Goal: Use online tool/utility: Utilize a website feature to perform a specific function

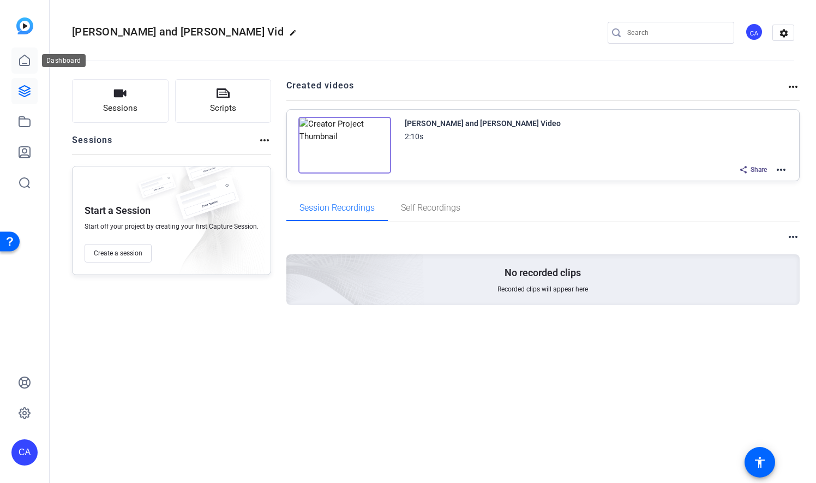
click at [24, 57] on icon at bounding box center [24, 60] width 13 height 13
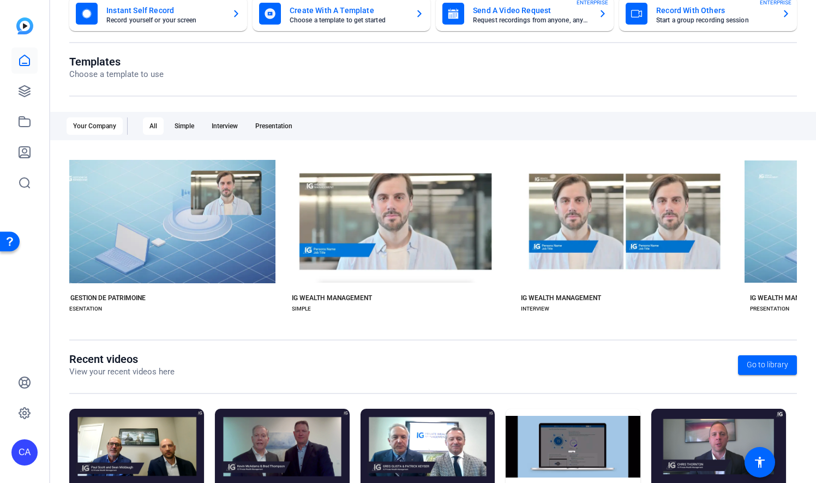
scroll to position [0, 471]
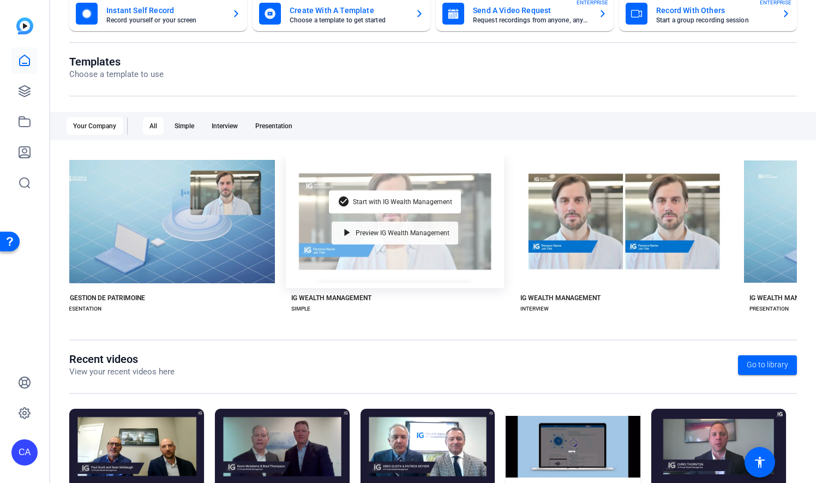
click at [430, 232] on span "Preview IG Wealth Management" at bounding box center [403, 233] width 94 height 7
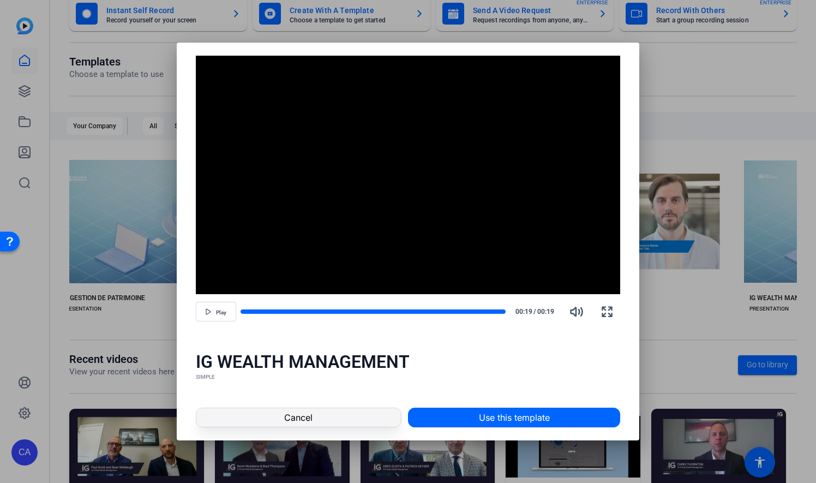
click at [330, 420] on span at bounding box center [298, 417] width 205 height 26
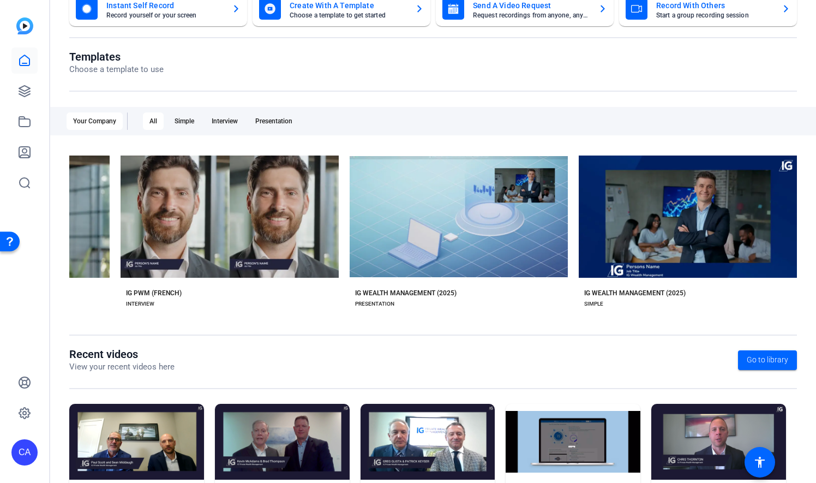
scroll to position [96, 0]
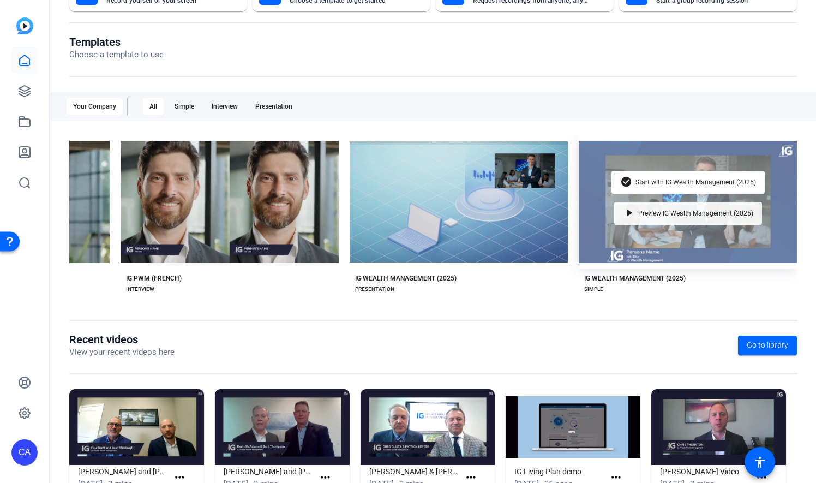
click at [710, 214] on div "play_arrow Preview IG Wealth Management (2025)" at bounding box center [689, 213] width 148 height 23
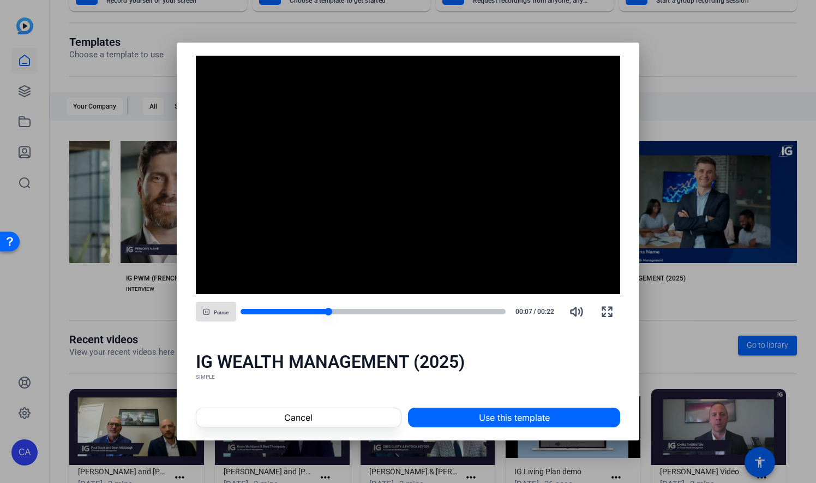
click at [470, 311] on div at bounding box center [374, 311] width 266 height 5
click at [445, 312] on div at bounding box center [374, 311] width 266 height 5
click at [467, 312] on div at bounding box center [374, 311] width 266 height 5
click at [248, 312] on div at bounding box center [354, 311] width 226 height 5
click at [250, 313] on div at bounding box center [249, 312] width 8 height 8
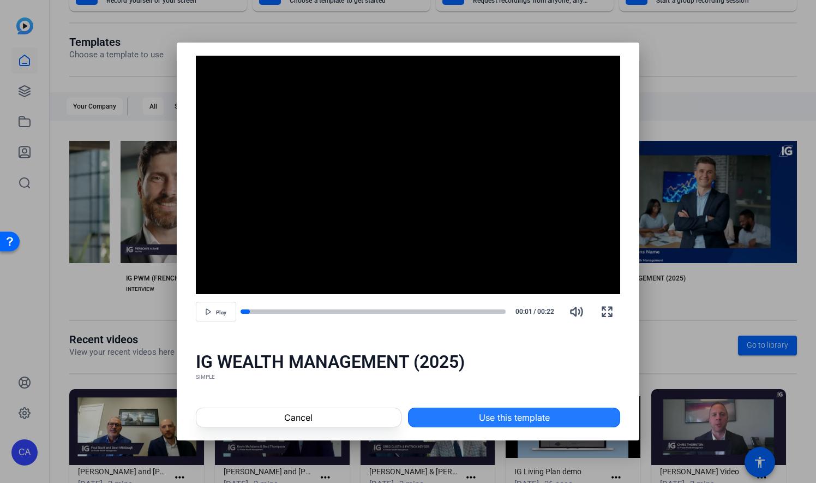
click at [455, 413] on span at bounding box center [514, 417] width 211 height 26
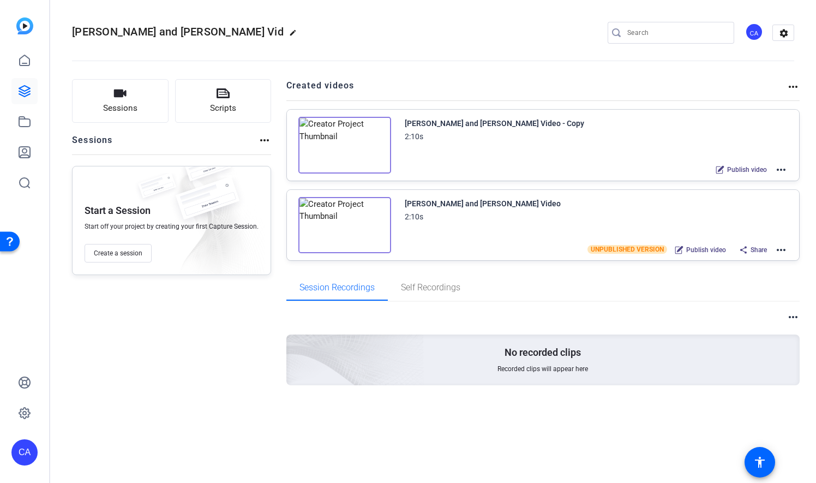
click at [780, 248] on mat-icon "more_horiz" at bounding box center [781, 249] width 13 height 13
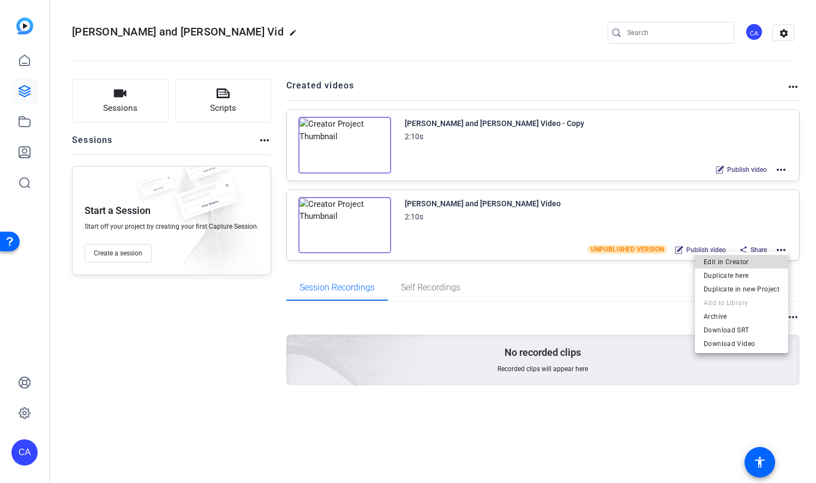
click at [749, 262] on span "Edit in Creator" at bounding box center [742, 261] width 76 height 13
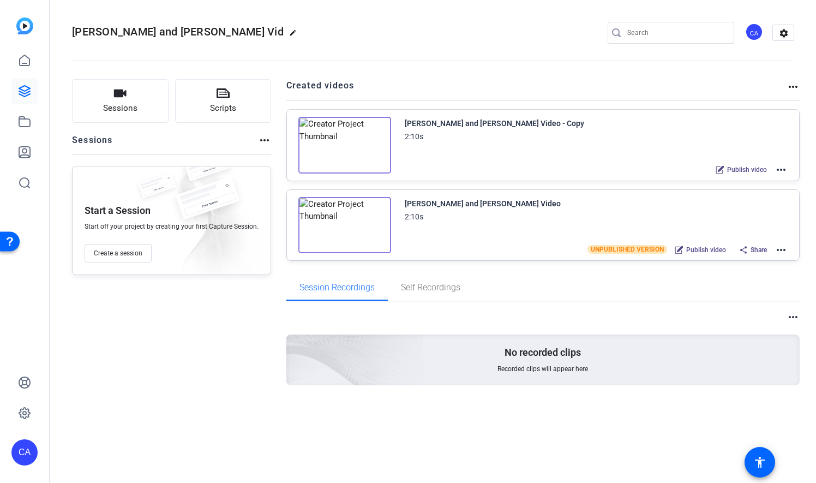
click at [784, 168] on mat-icon "more_horiz" at bounding box center [781, 169] width 13 height 13
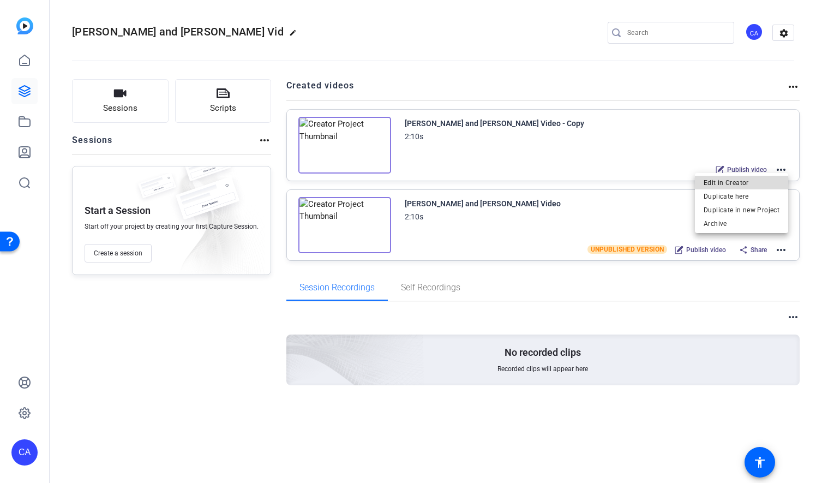
click at [761, 176] on span "Edit in Creator" at bounding box center [742, 182] width 76 height 13
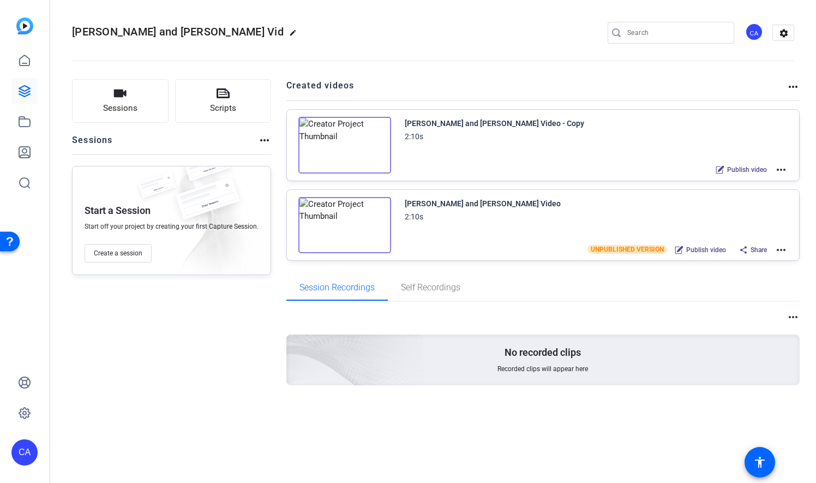
click at [784, 246] on mat-icon "more_horiz" at bounding box center [781, 249] width 13 height 13
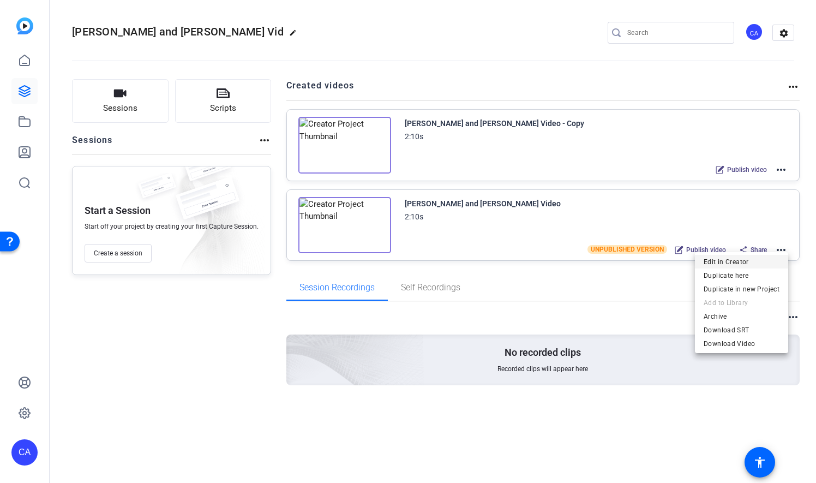
click at [765, 260] on span "Edit in Creator" at bounding box center [742, 261] width 76 height 13
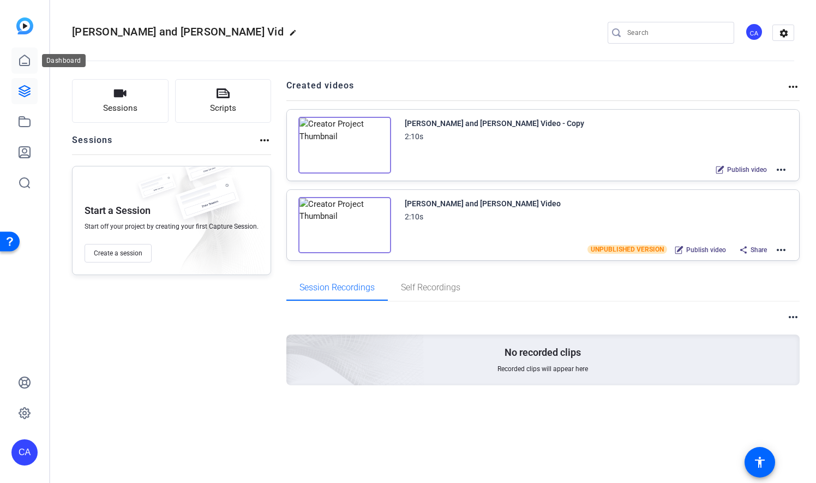
click at [26, 61] on icon at bounding box center [24, 60] width 13 height 13
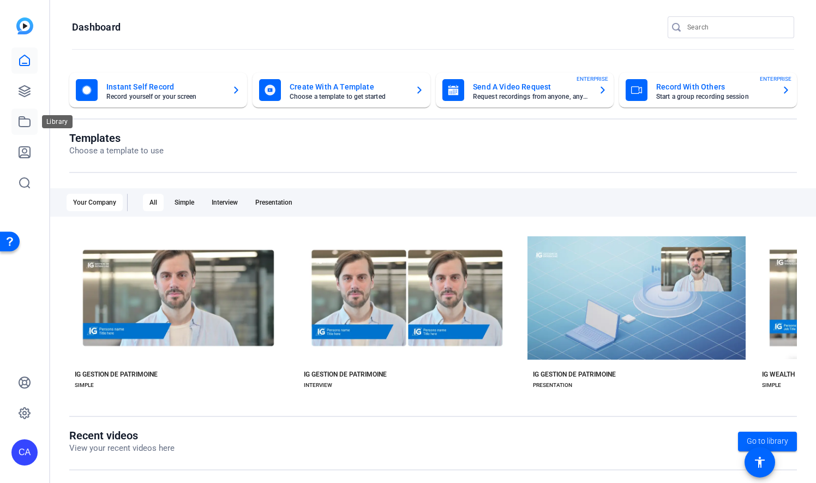
click at [25, 122] on icon at bounding box center [24, 121] width 13 height 13
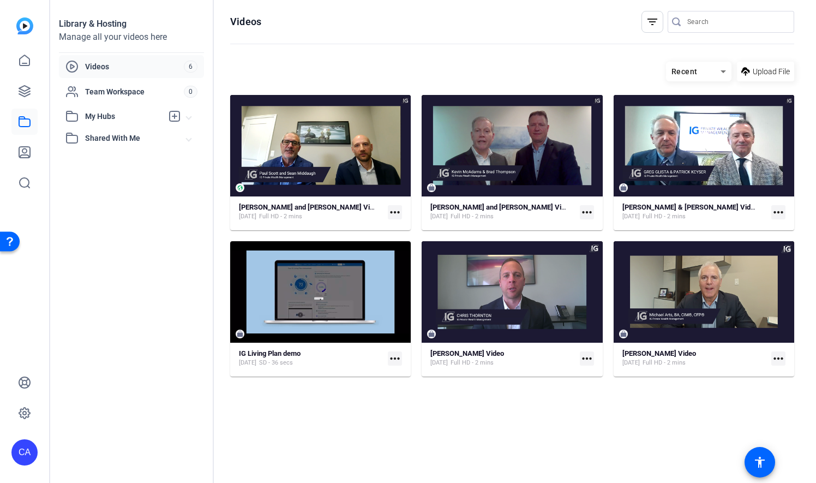
click at [775, 208] on mat-icon "more_horiz" at bounding box center [779, 212] width 14 height 14
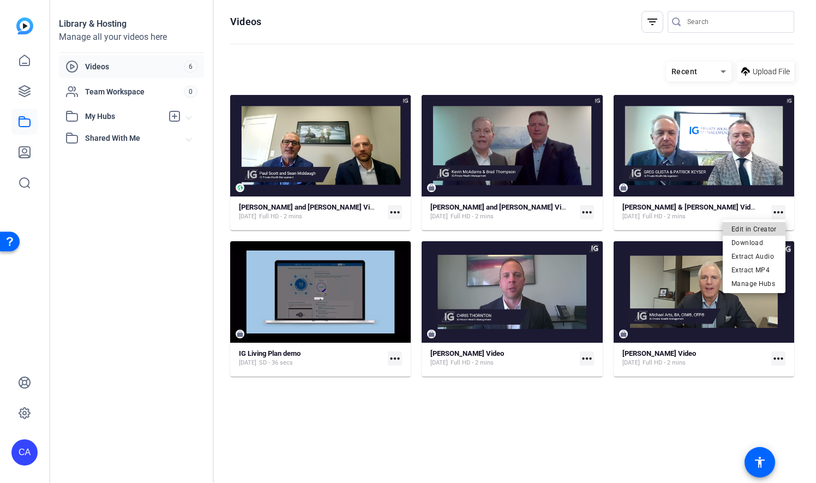
click at [770, 227] on span "Edit in Creator" at bounding box center [754, 228] width 45 height 13
